Goal: Information Seeking & Learning: Learn about a topic

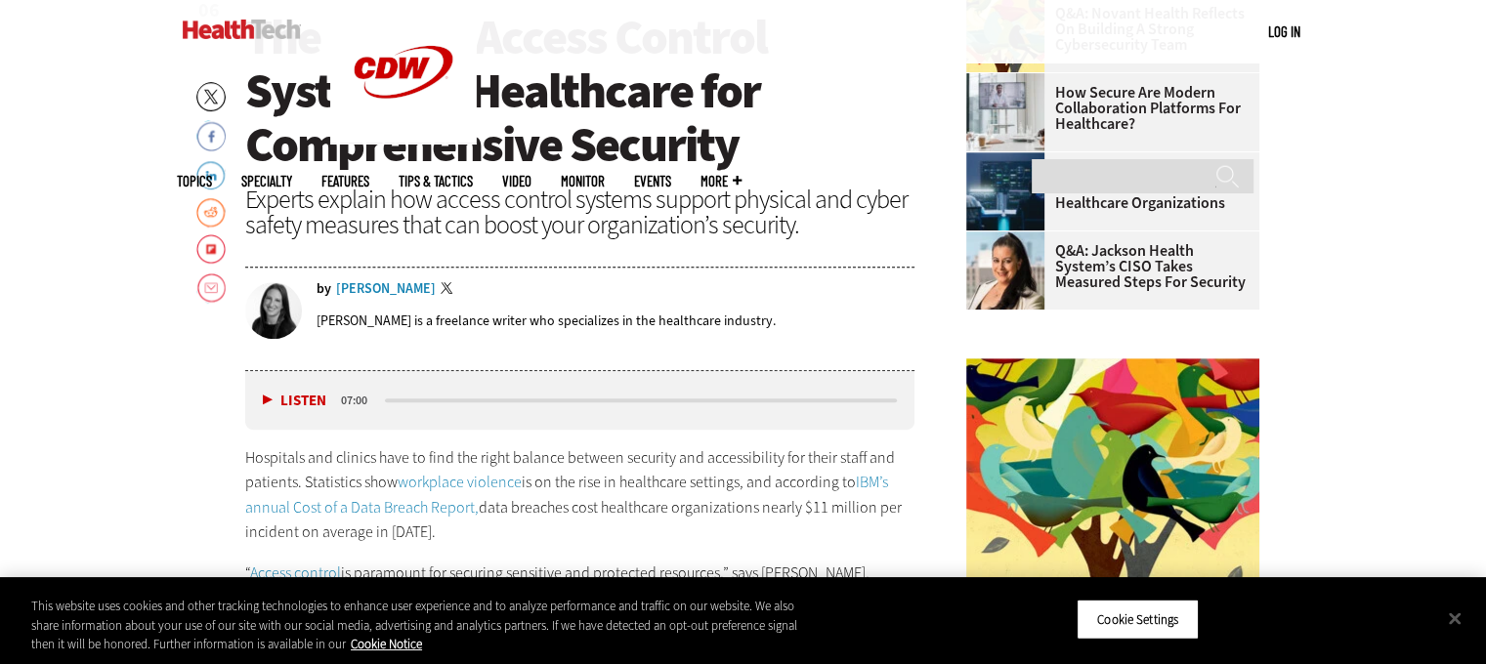
scroll to position [776, 0]
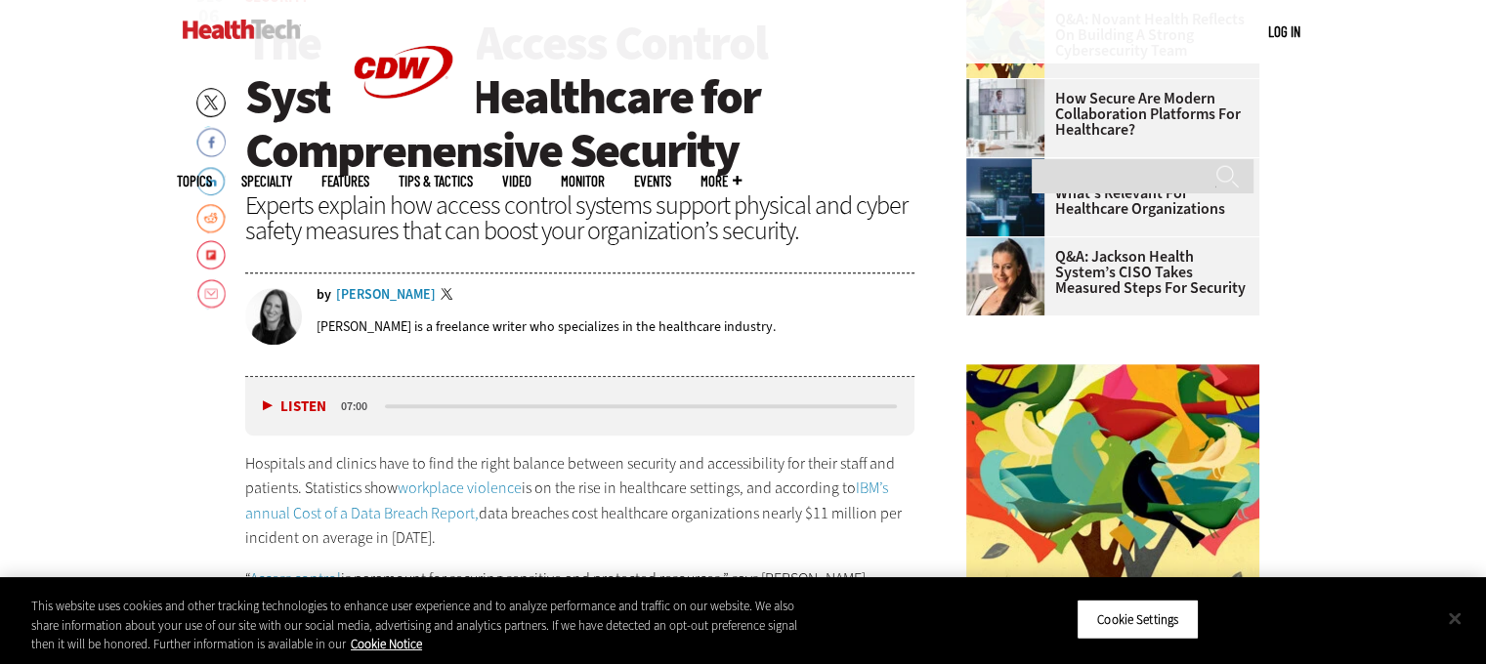
click at [1453, 617] on button "Close" at bounding box center [1454, 618] width 43 height 43
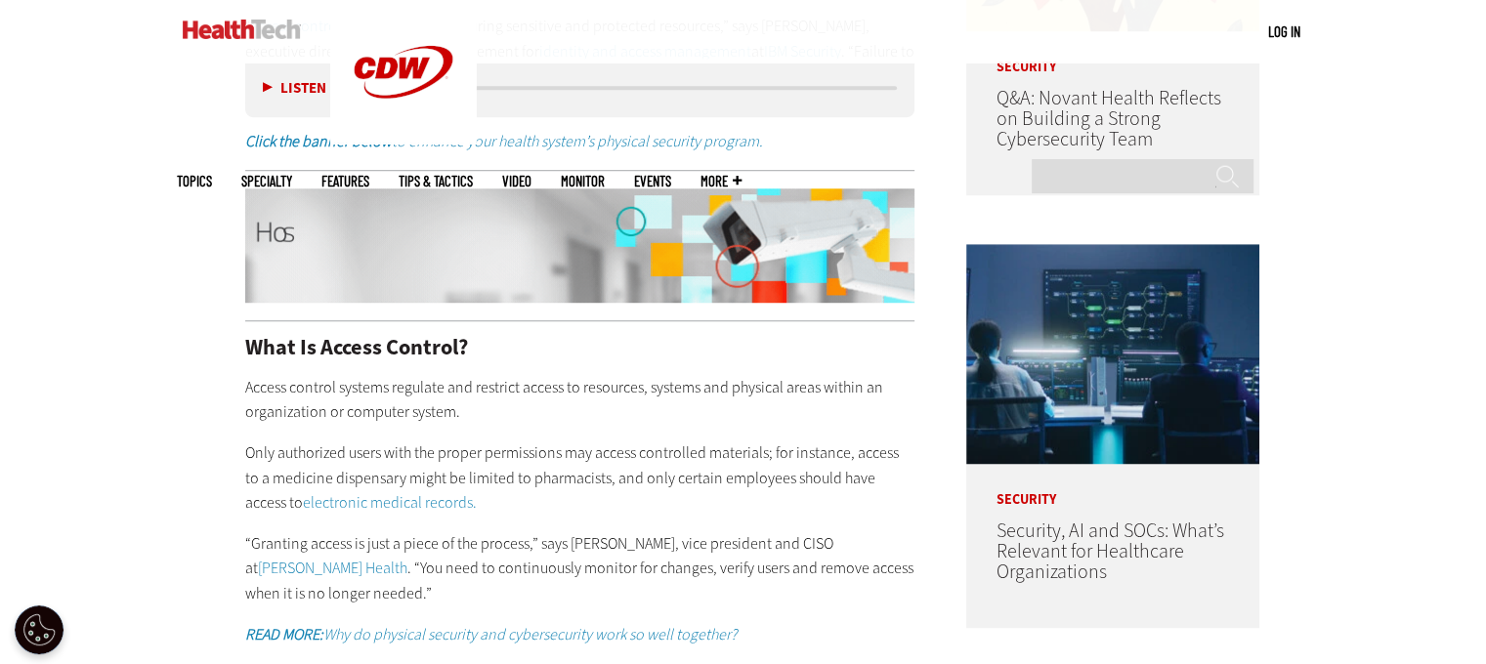
scroll to position [1362, 0]
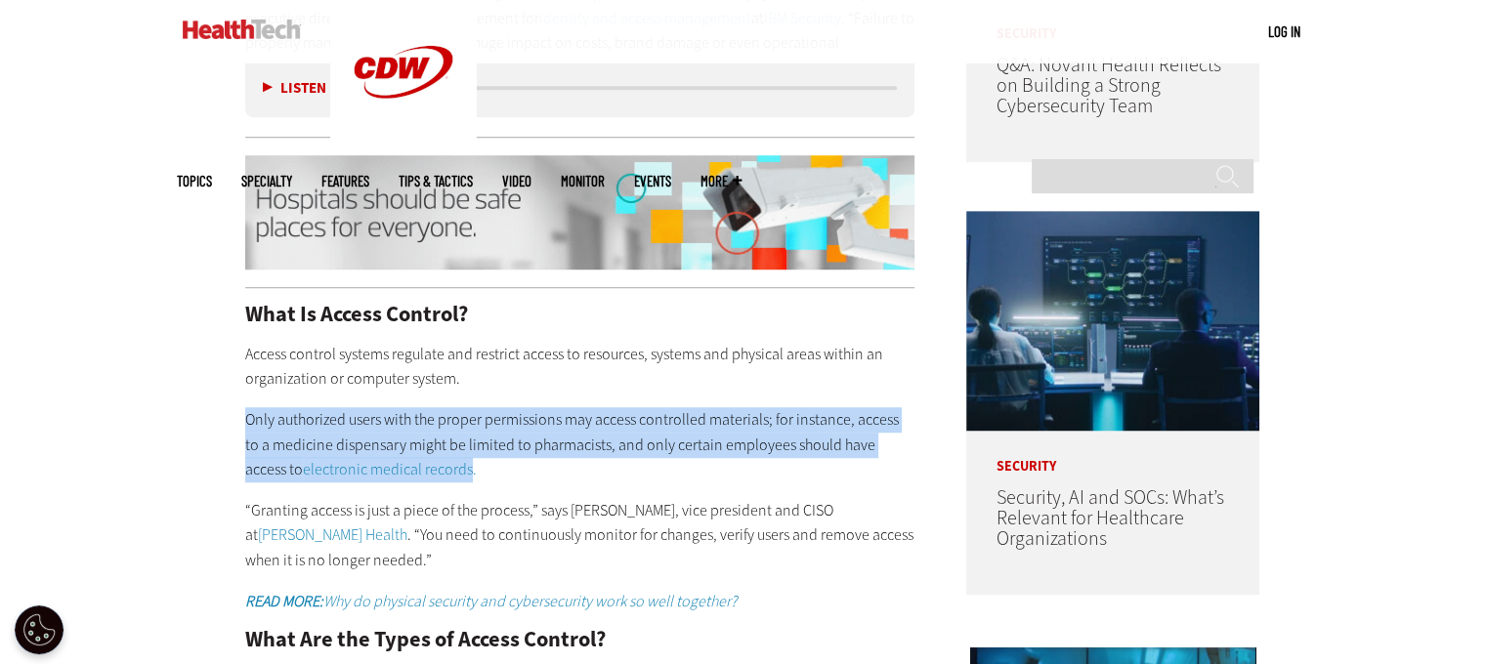
drag, startPoint x: 245, startPoint y: 389, endPoint x: 411, endPoint y: 445, distance: 175.2
click at [411, 445] on p "Only authorized users with the proper permissions may access controlled materia…" at bounding box center [580, 444] width 670 height 75
copy p "Only authorized users with the proper permissions may access controlled materia…"
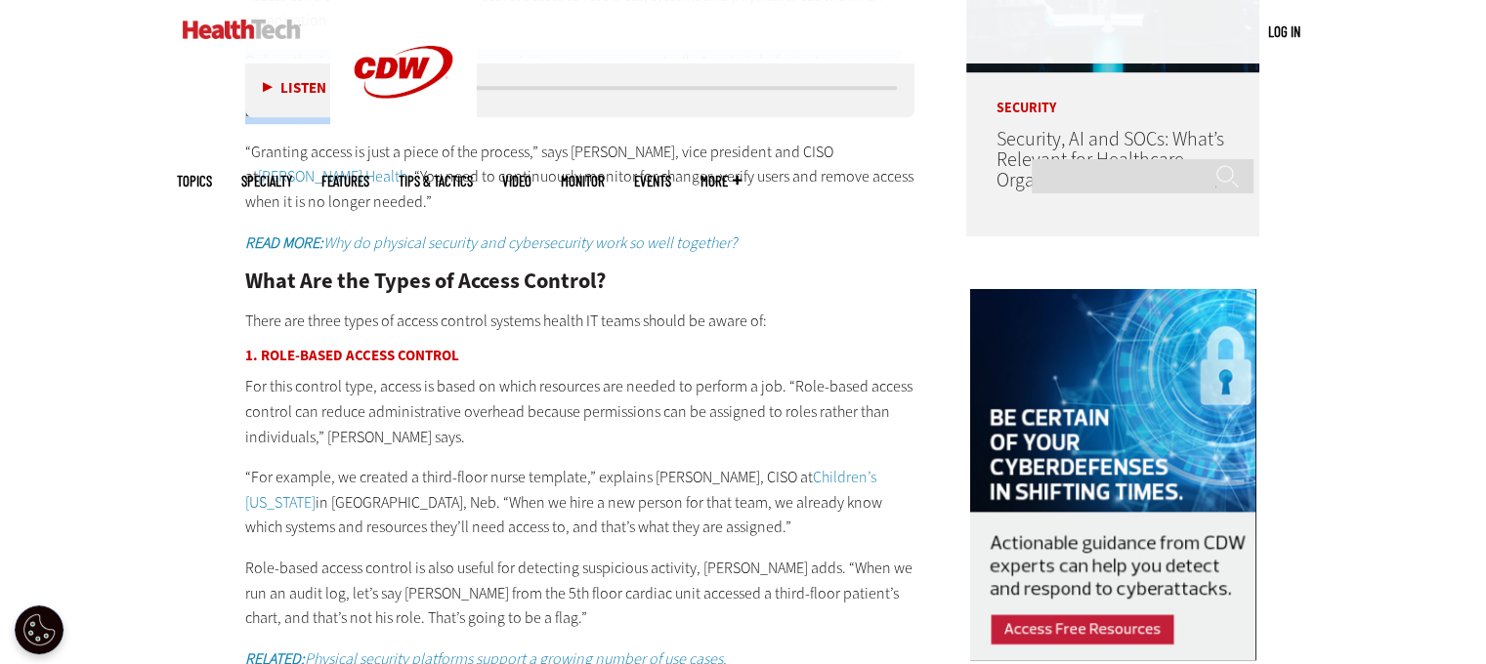
scroll to position [1753, 0]
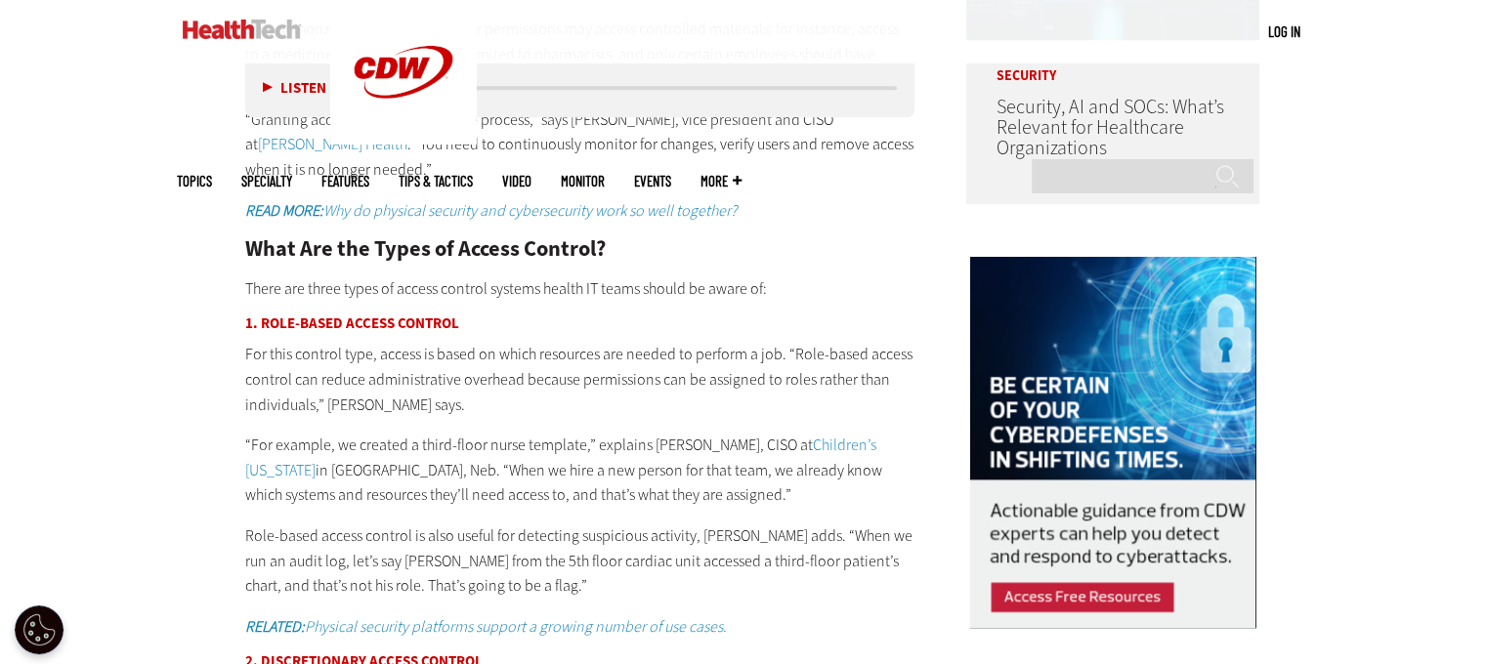
click at [555, 355] on p "For this control type, access is based on which resources are needed to perform…" at bounding box center [580, 379] width 670 height 75
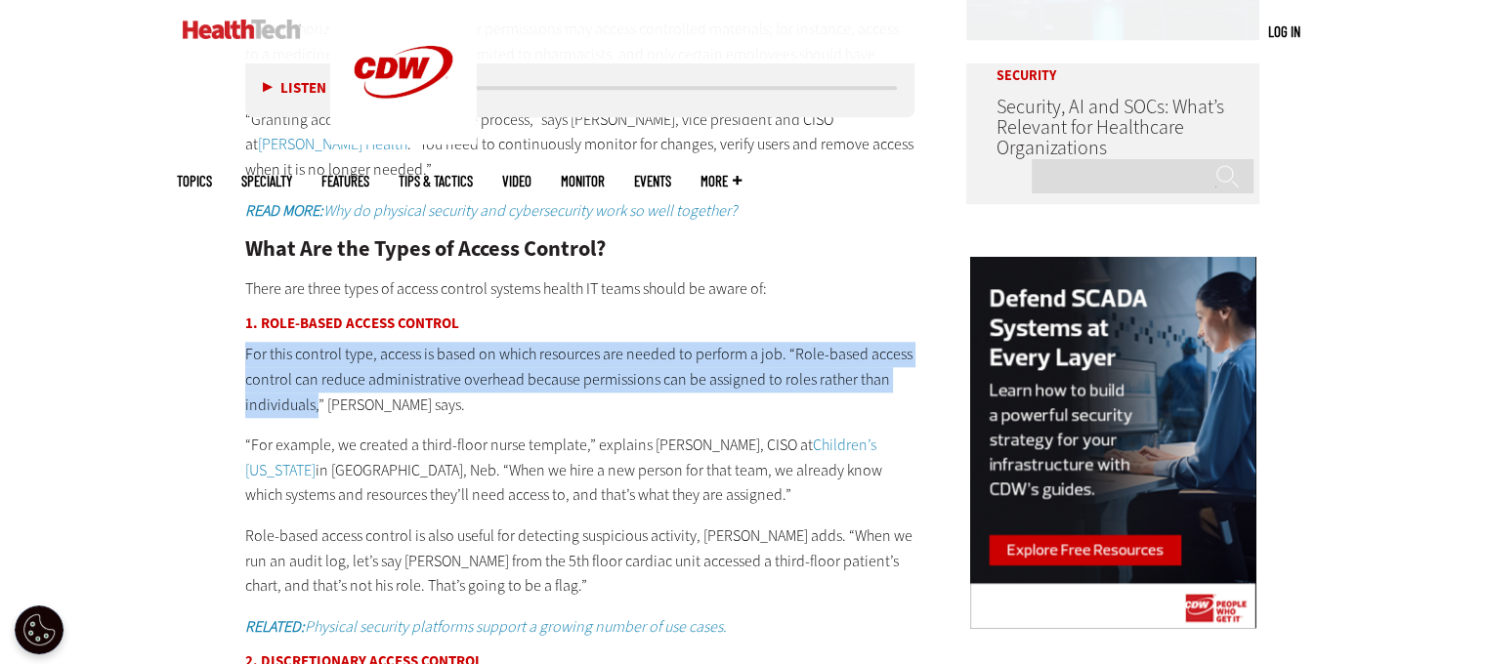
drag, startPoint x: 245, startPoint y: 323, endPoint x: 315, endPoint y: 389, distance: 95.4
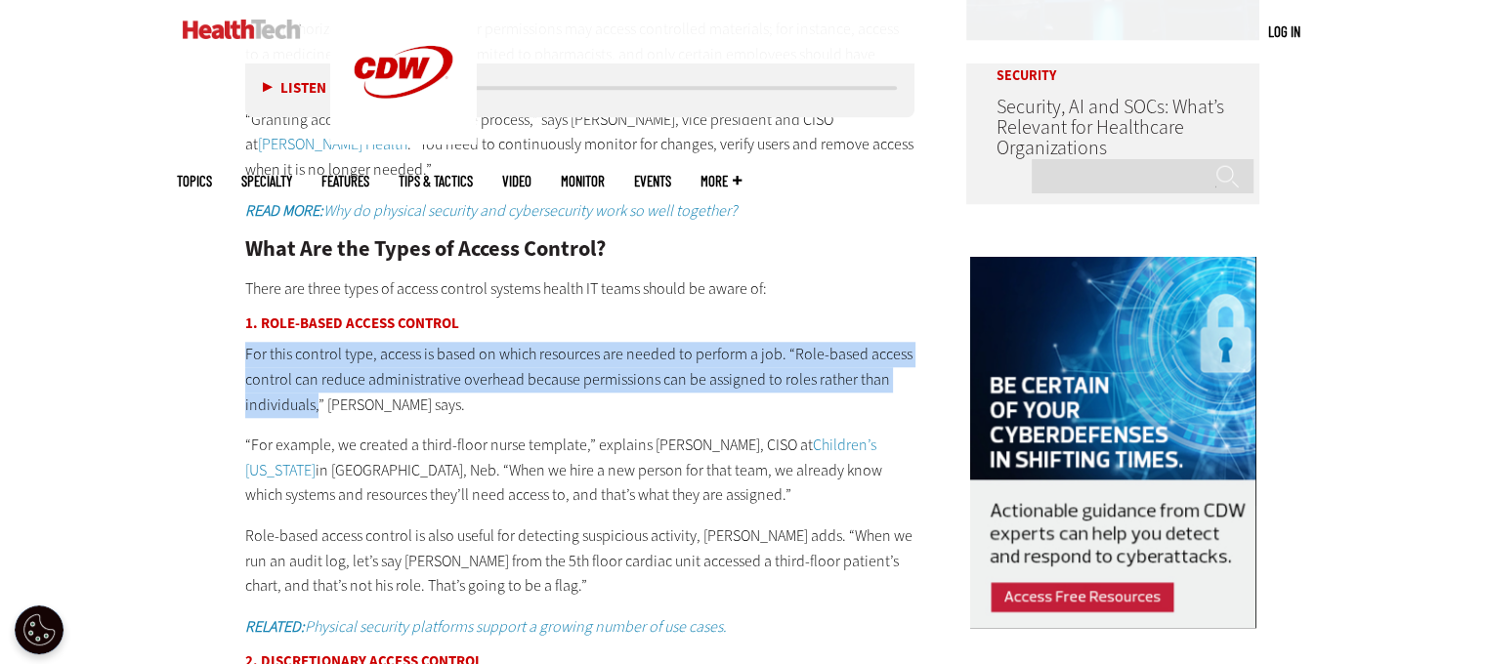
copy p "For this control type, access is based on which resources are needed to perform…"
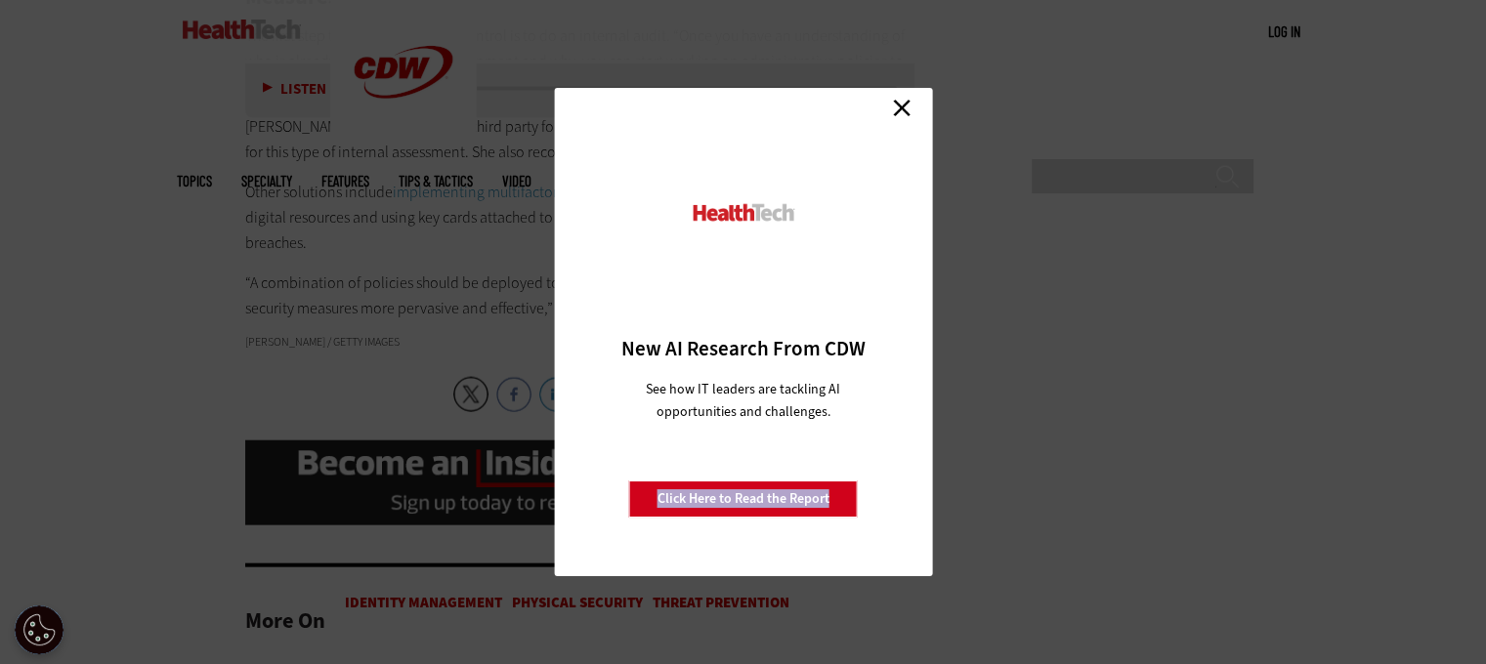
scroll to position [4391, 0]
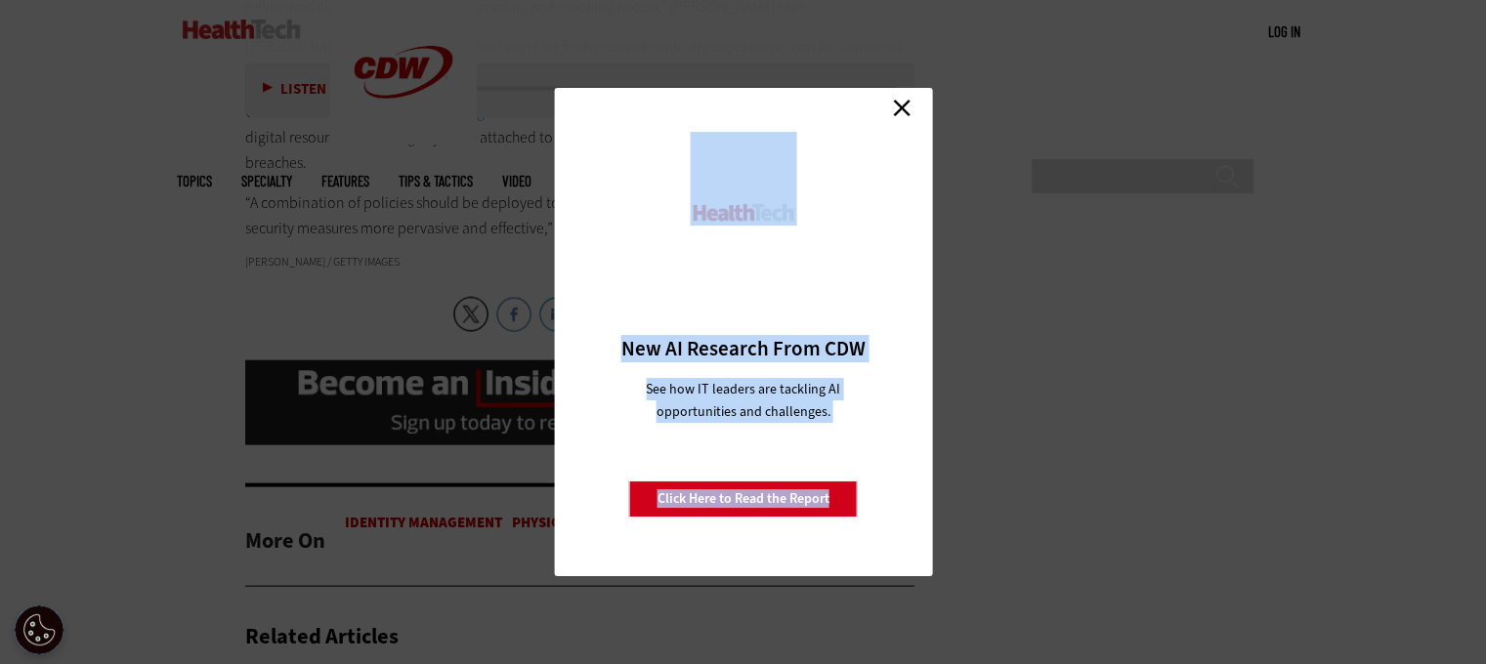
drag, startPoint x: 249, startPoint y: 128, endPoint x: 898, endPoint y: 214, distance: 654.5
click at [904, 104] on link "Close" at bounding box center [901, 107] width 29 height 29
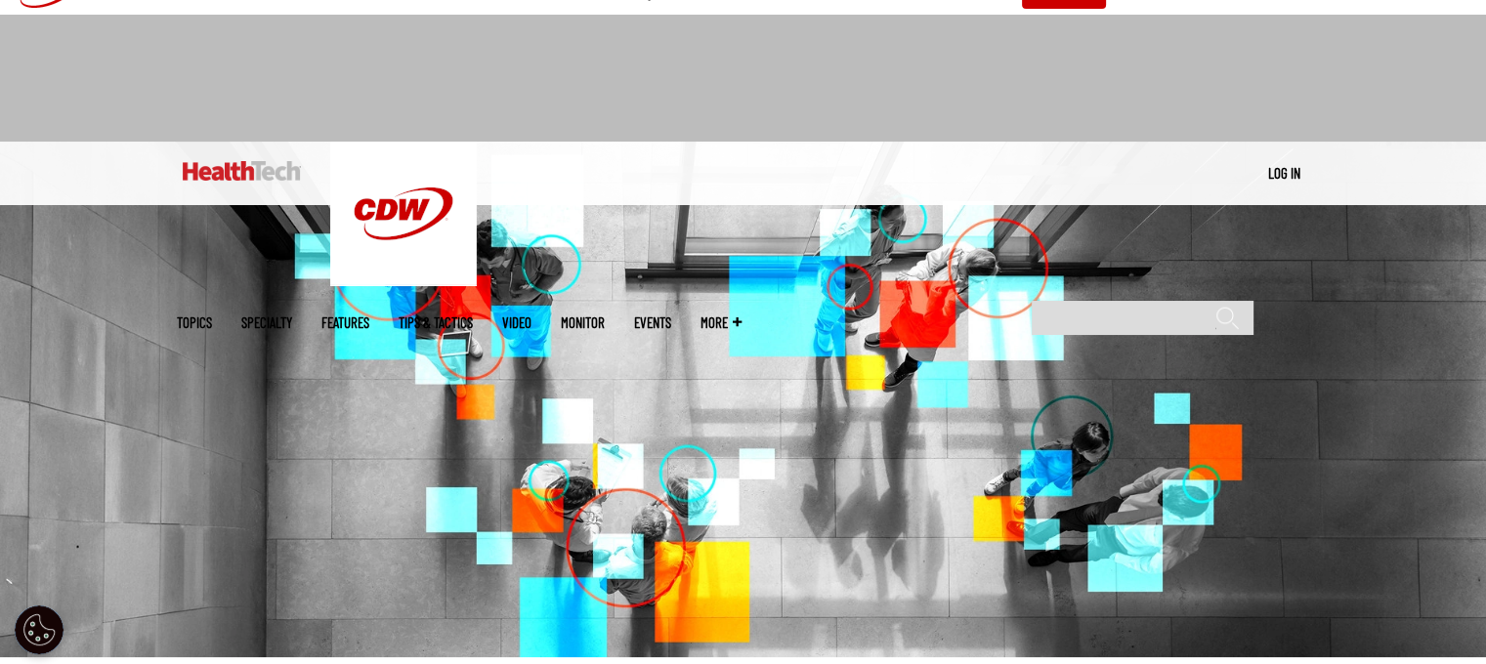
scroll to position [684, 0]
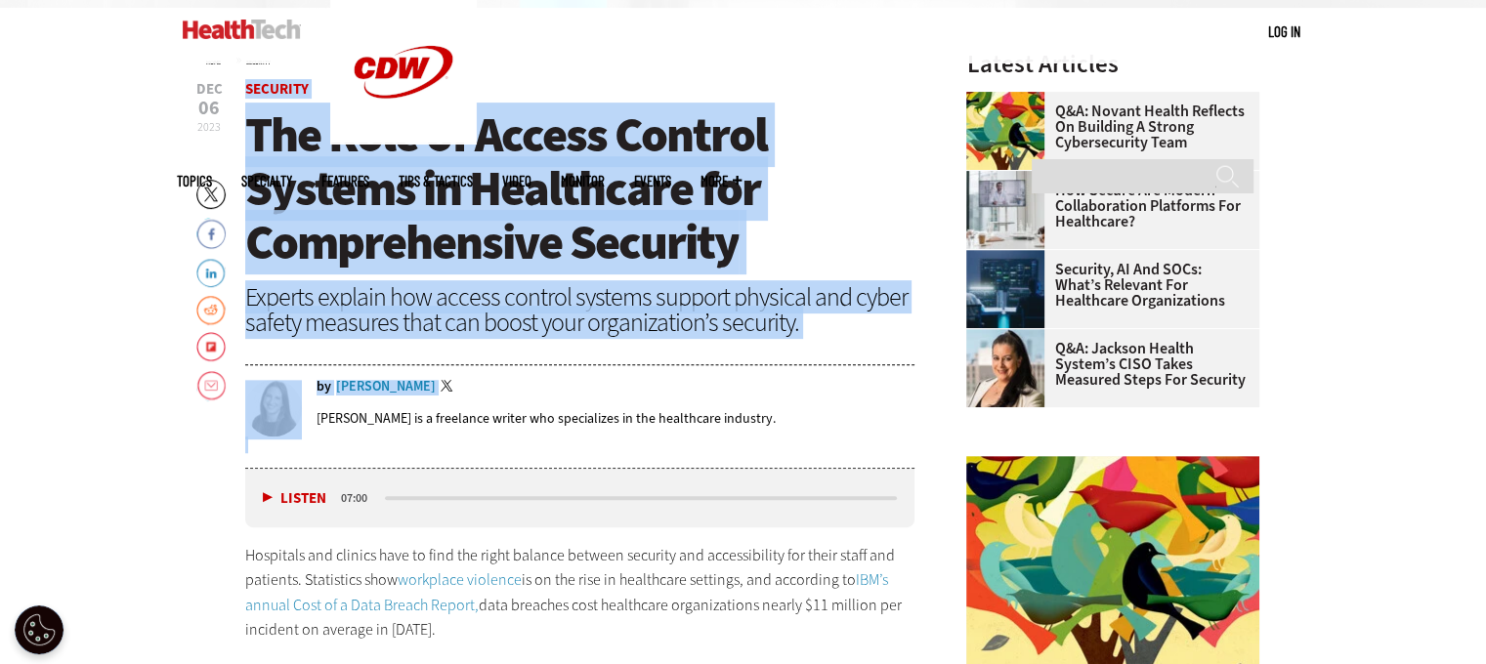
drag, startPoint x: 184, startPoint y: 90, endPoint x: 801, endPoint y: 402, distance: 691.7
copy header "Security The Role of Access Control Systems in Healthcare for Comprehensive Sec…"
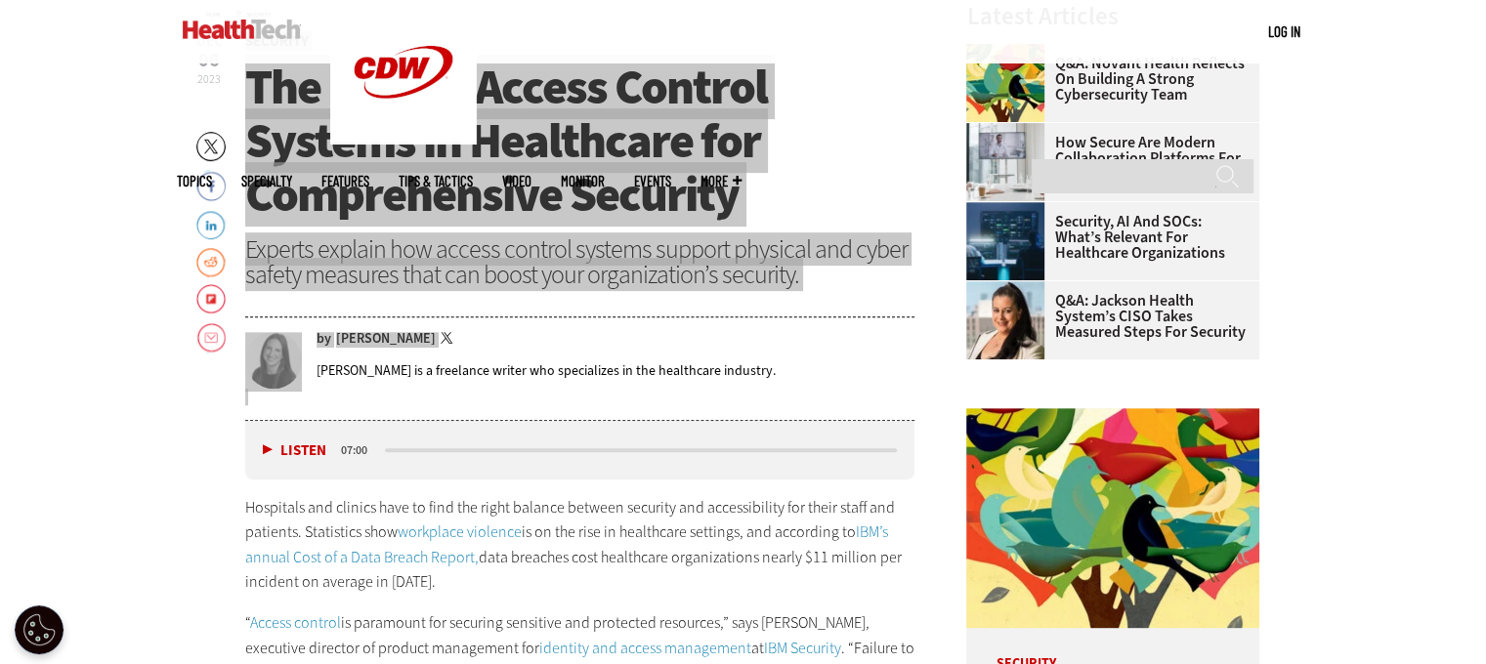
scroll to position [782, 0]
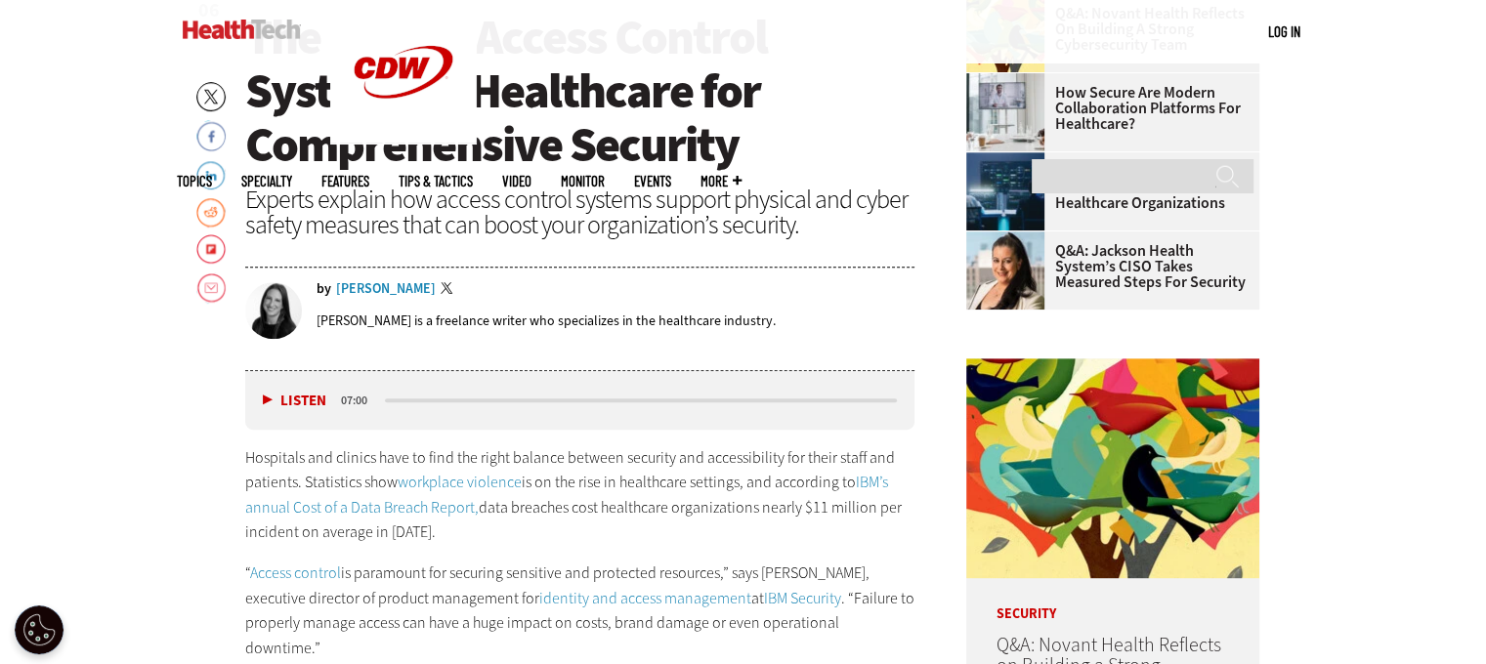
click at [720, 499] on p "Hospitals and clinics have to find the right balance between security and acces…" at bounding box center [580, 496] width 670 height 100
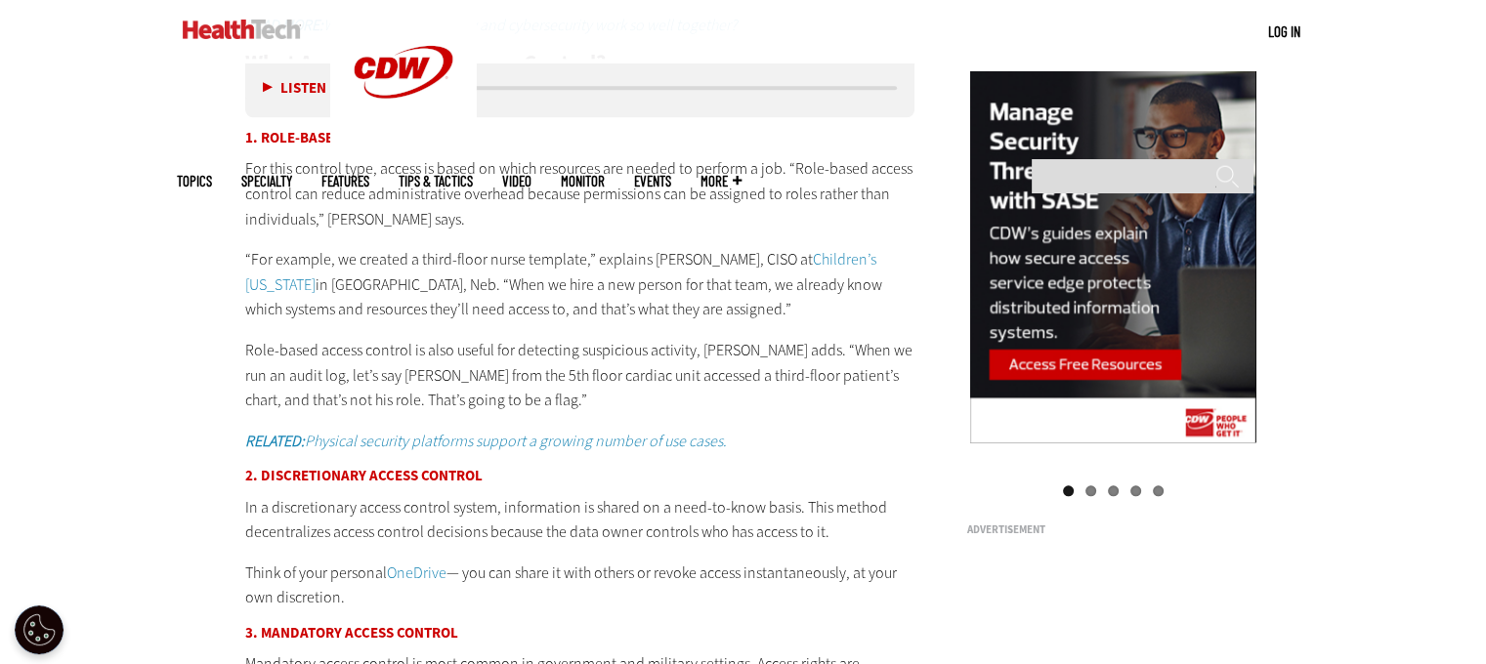
scroll to position [1954, 0]
